Goal: Find specific page/section: Find specific page/section

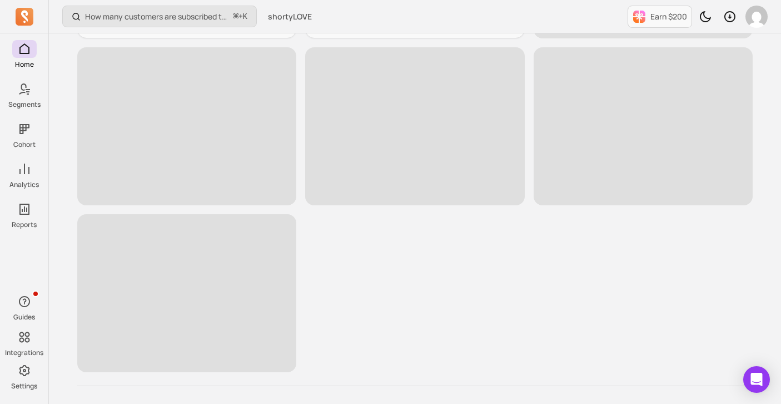
scroll to position [472, 0]
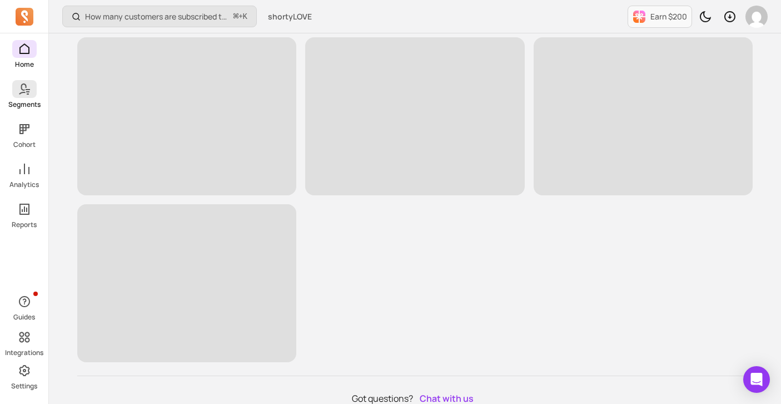
click at [28, 97] on span at bounding box center [24, 89] width 24 height 18
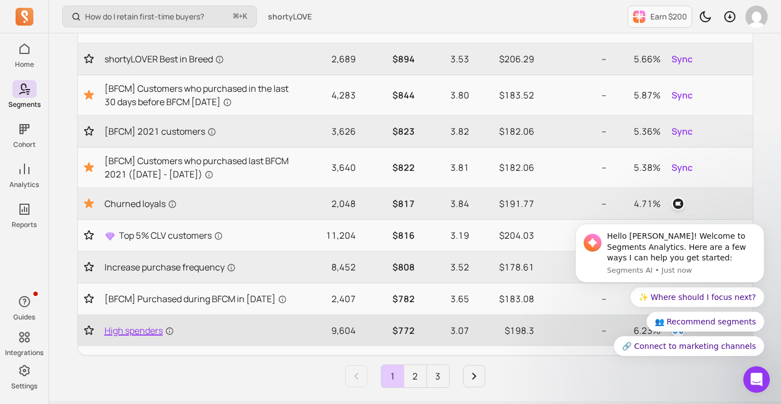
scroll to position [469, 0]
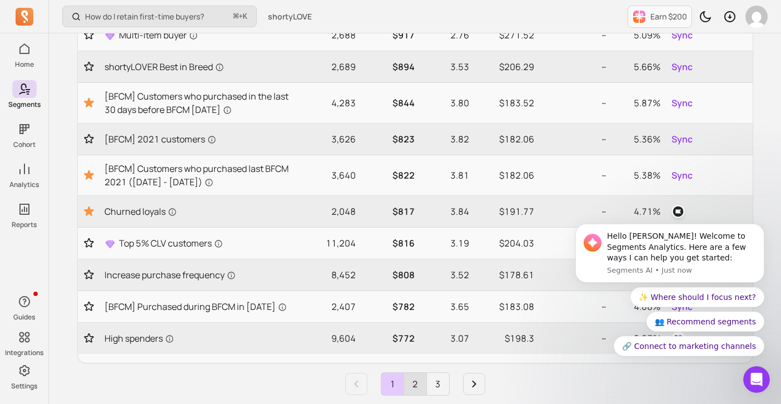
click at [415, 379] on link "2" at bounding box center [415, 383] width 22 height 22
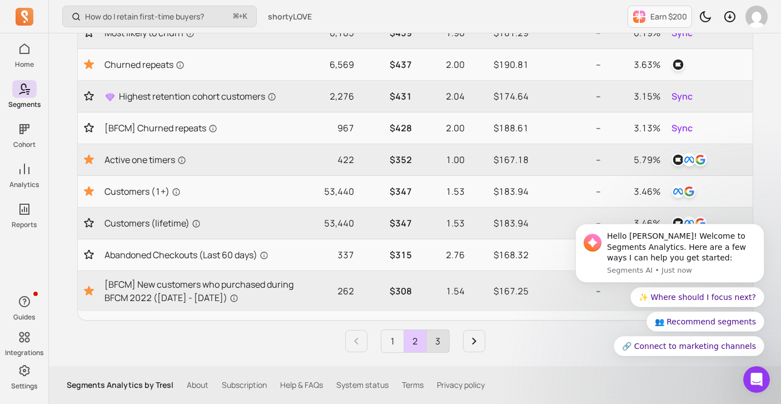
click at [443, 339] on link "3" at bounding box center [438, 341] width 22 height 22
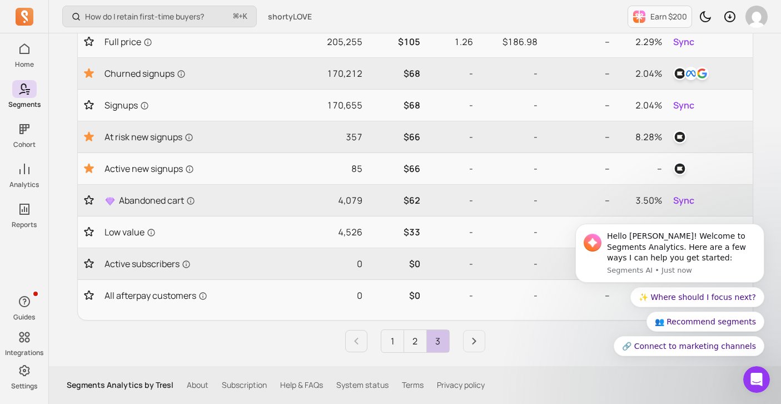
scroll to position [412, 0]
click at [758, 229] on icon "Dismiss notification" at bounding box center [761, 227] width 6 height 6
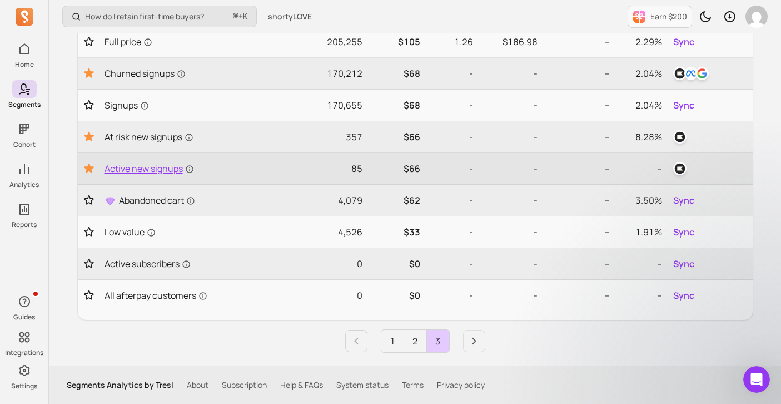
click at [169, 168] on span "Active new signups" at bounding box center [149, 168] width 89 height 13
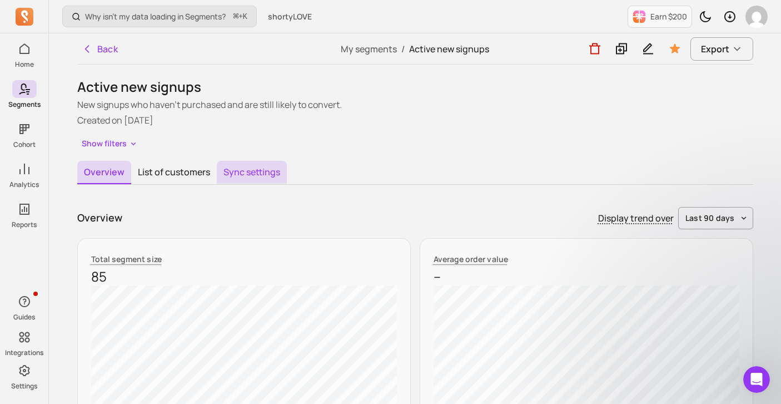
click at [256, 178] on button "Sync settings" at bounding box center [252, 172] width 70 height 23
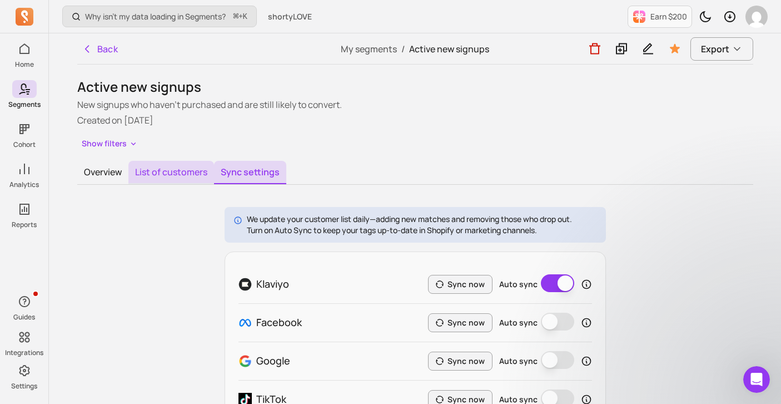
click at [177, 173] on button "List of customers" at bounding box center [171, 172] width 86 height 23
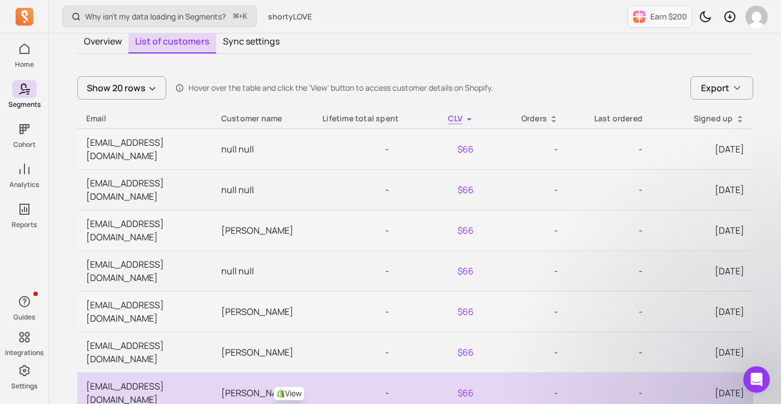
scroll to position [133, 0]
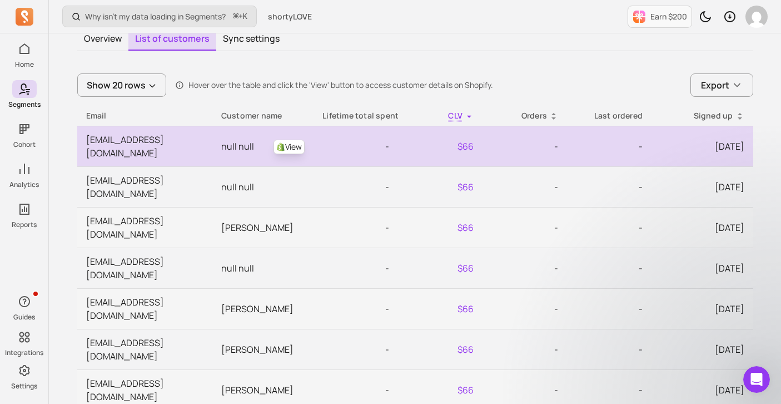
click at [288, 142] on link "View" at bounding box center [288, 147] width 31 height 14
drag, startPoint x: 196, startPoint y: 135, endPoint x: 120, endPoint y: 127, distance: 76.6
click at [120, 127] on td "[EMAIL_ADDRESS][DOMAIN_NAME]" at bounding box center [144, 146] width 135 height 41
copy td "[EMAIL_ADDRESS][DOMAIN_NAME]"
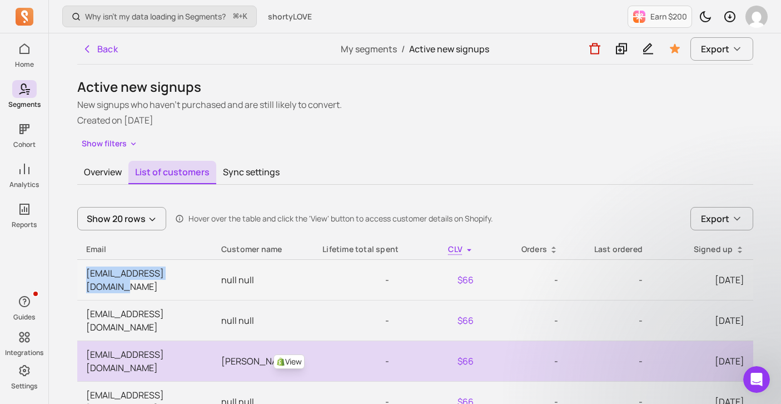
scroll to position [0, 0]
